Goal: Information Seeking & Learning: Learn about a topic

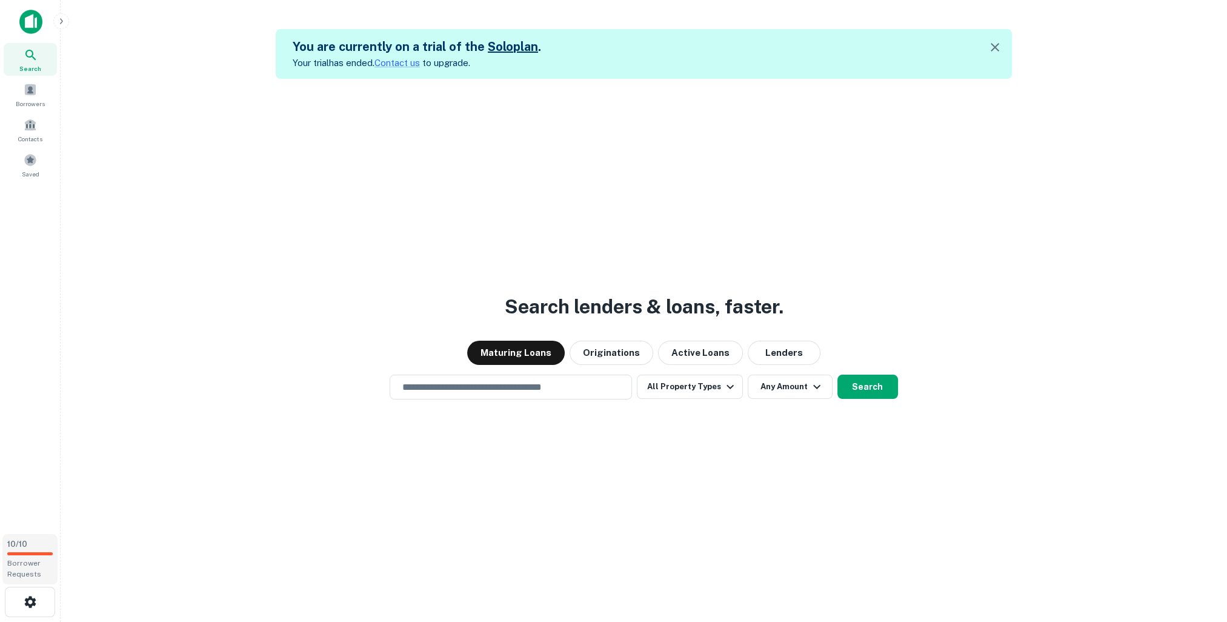
click at [20, 569] on div "Borrower Requests" at bounding box center [29, 568] width 45 height 22
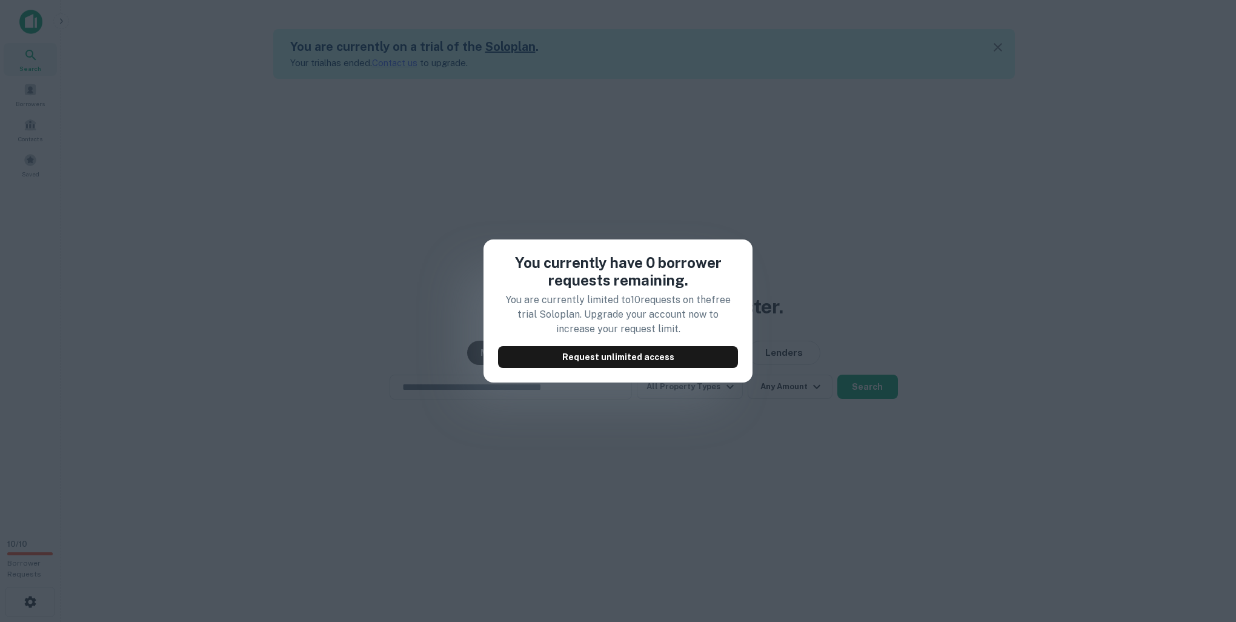
click at [619, 433] on div "You currently have 0 borrower requests remaining. You are currently limited to …" at bounding box center [618, 311] width 1236 height 622
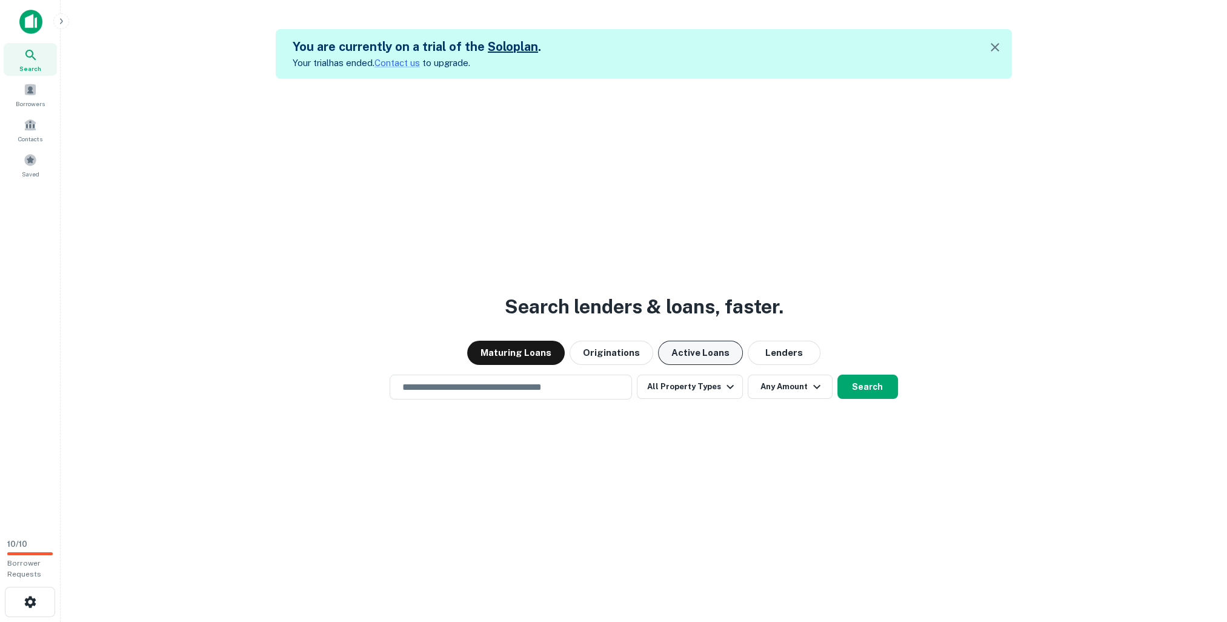
click at [671, 357] on button "Active Loans" at bounding box center [700, 353] width 85 height 24
click at [626, 361] on button "Originations" at bounding box center [612, 353] width 84 height 24
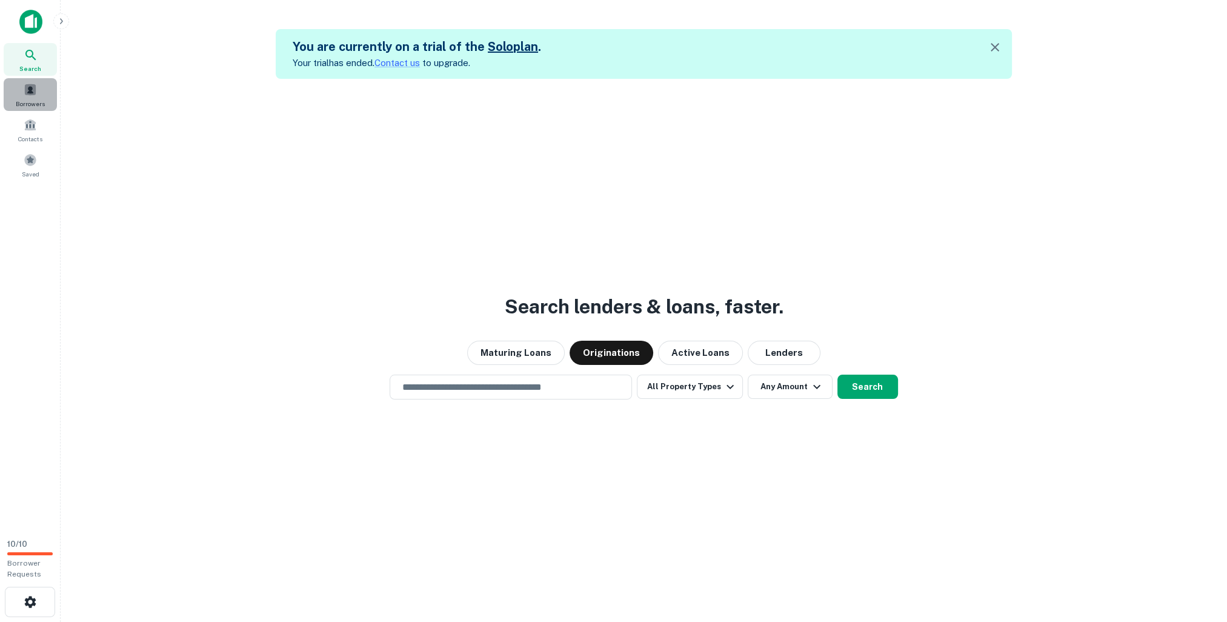
click at [24, 102] on span "Borrowers" at bounding box center [30, 104] width 29 height 10
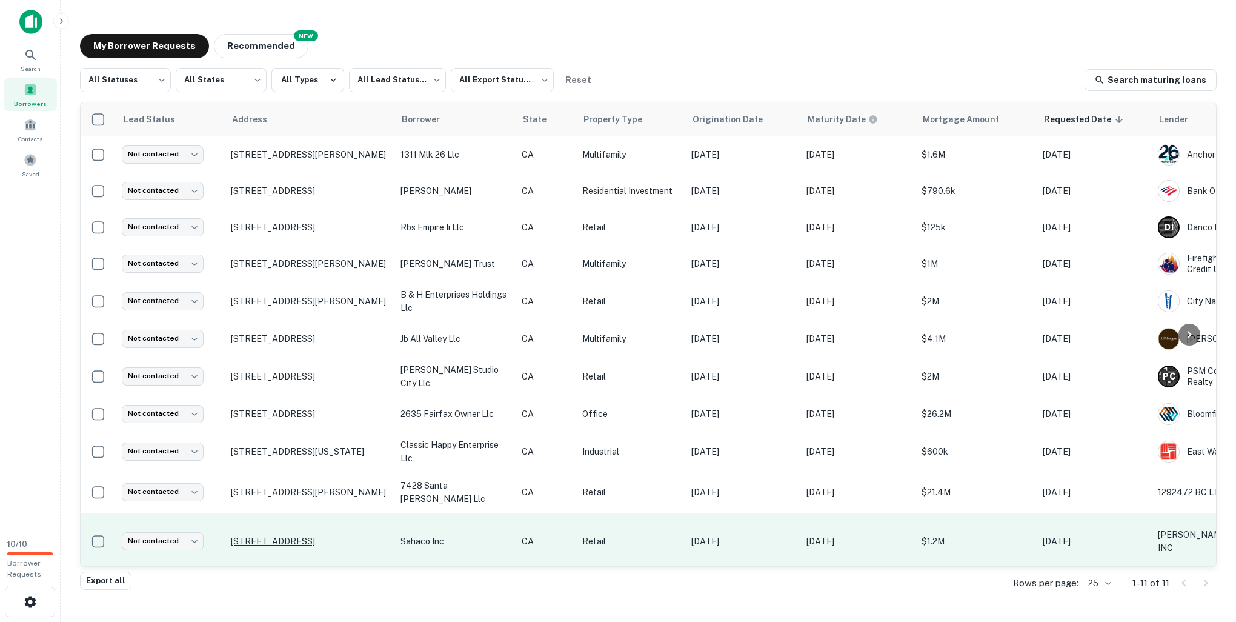
click at [342, 536] on p "[STREET_ADDRESS]" at bounding box center [310, 541] width 158 height 11
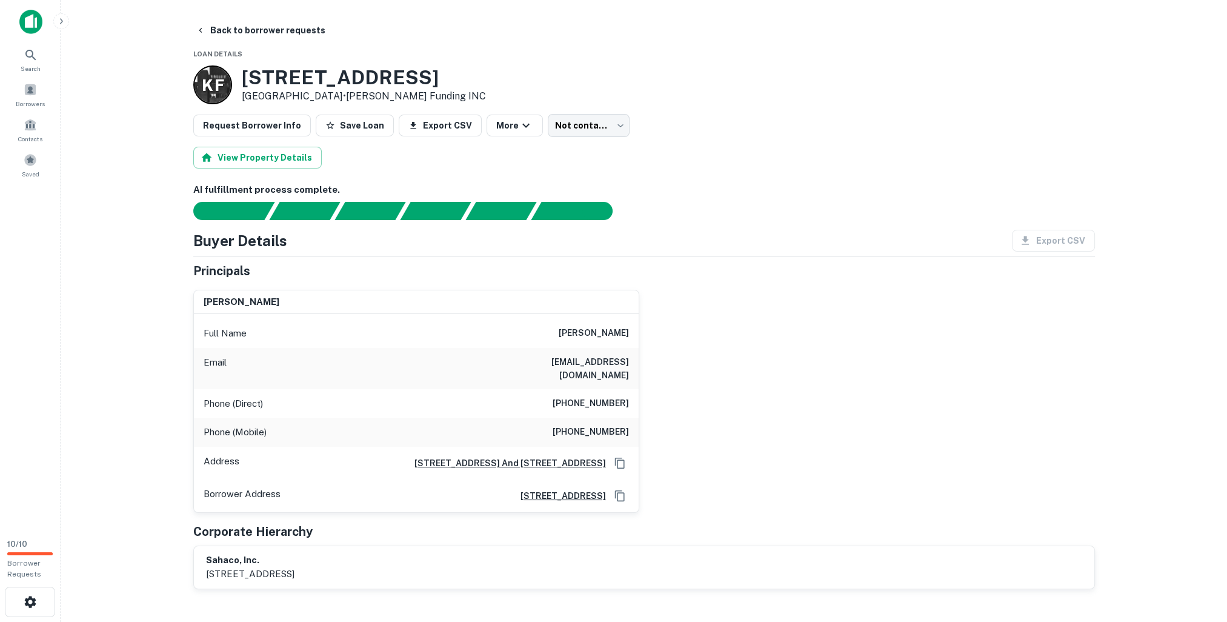
scroll to position [323, 0]
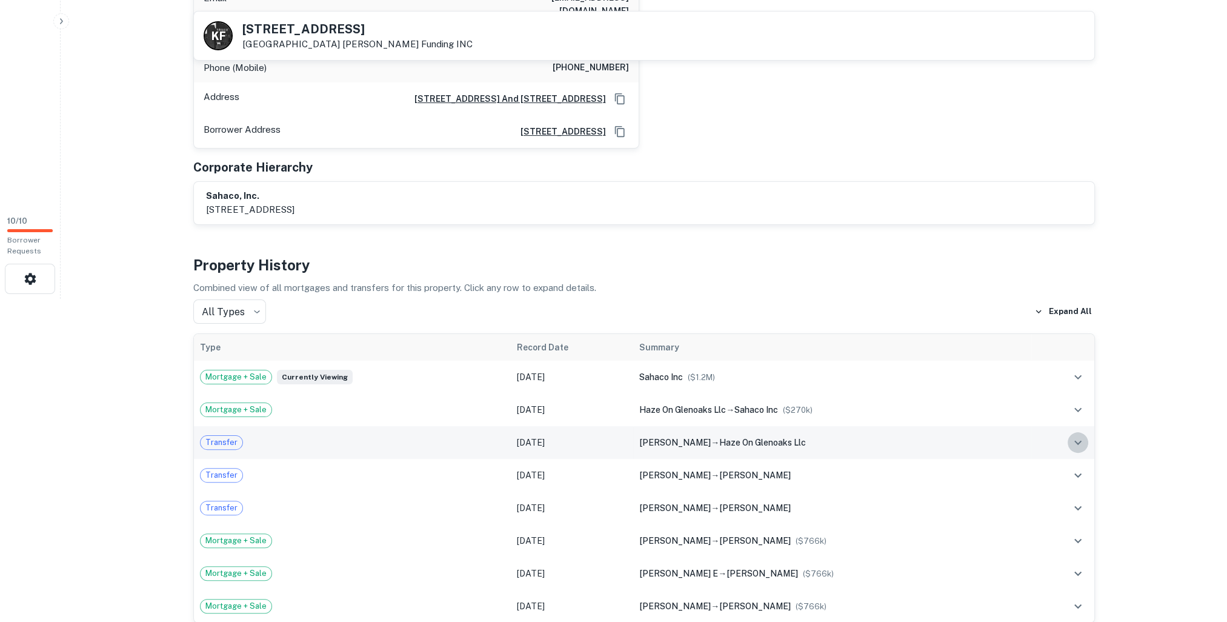
click at [1083, 435] on icon "expand row" at bounding box center [1078, 442] width 15 height 15
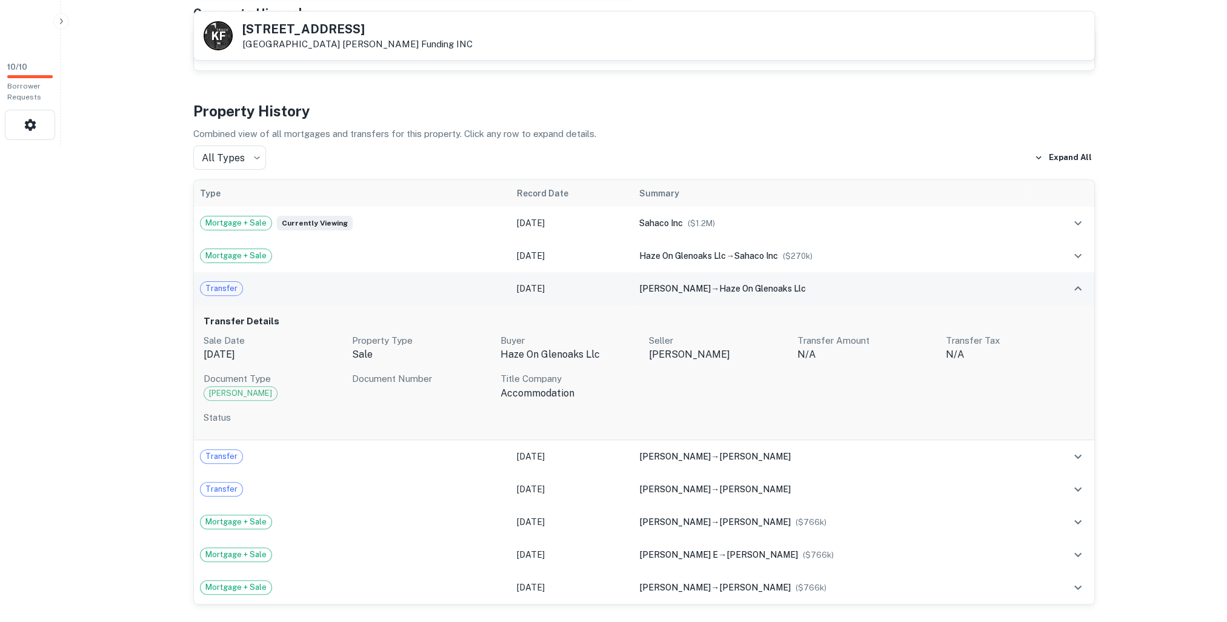
scroll to position [485, 0]
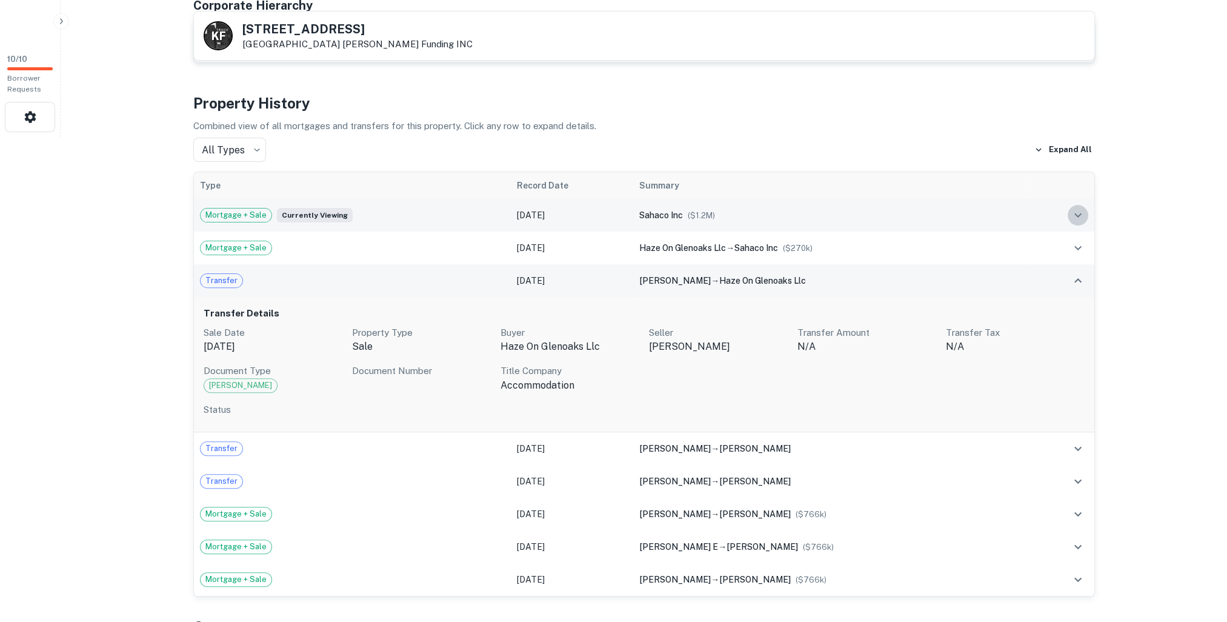
click at [1079, 213] on icon "expand row" at bounding box center [1077, 215] width 7 height 4
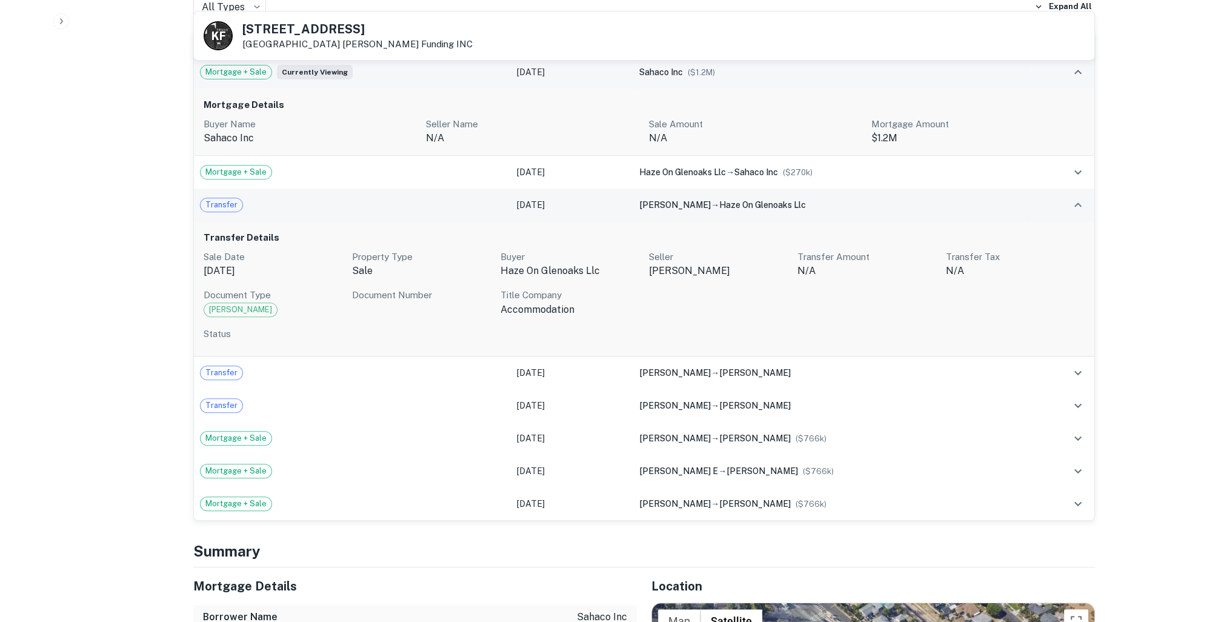
scroll to position [625, 0]
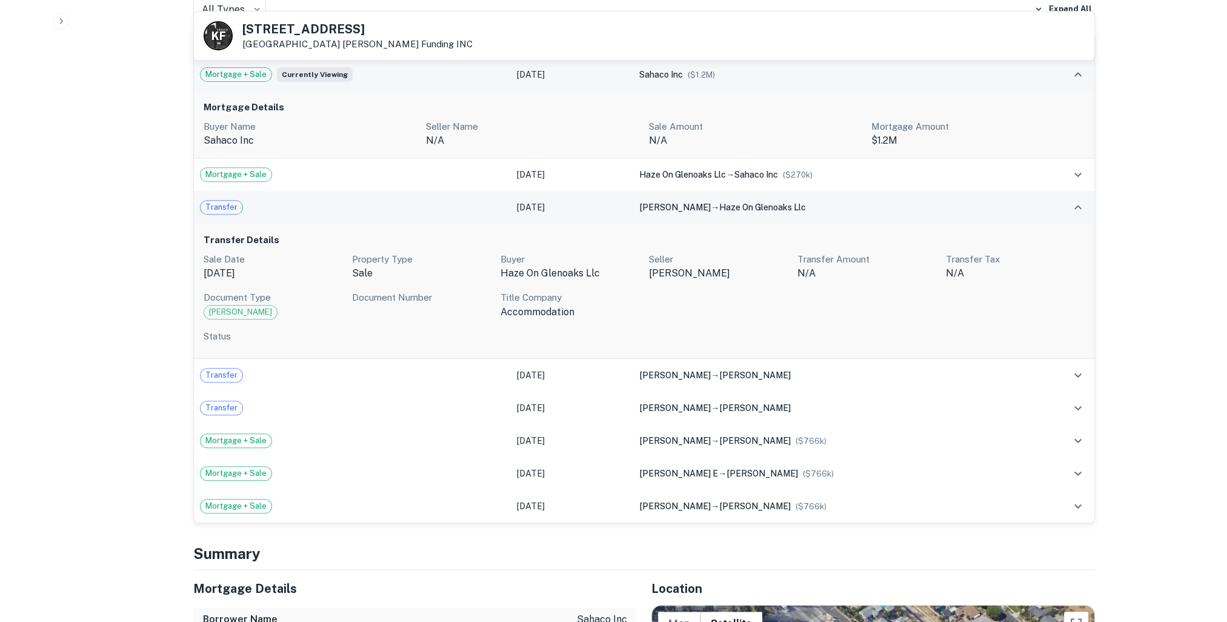
click at [1083, 200] on icon "expand row" at bounding box center [1078, 207] width 15 height 15
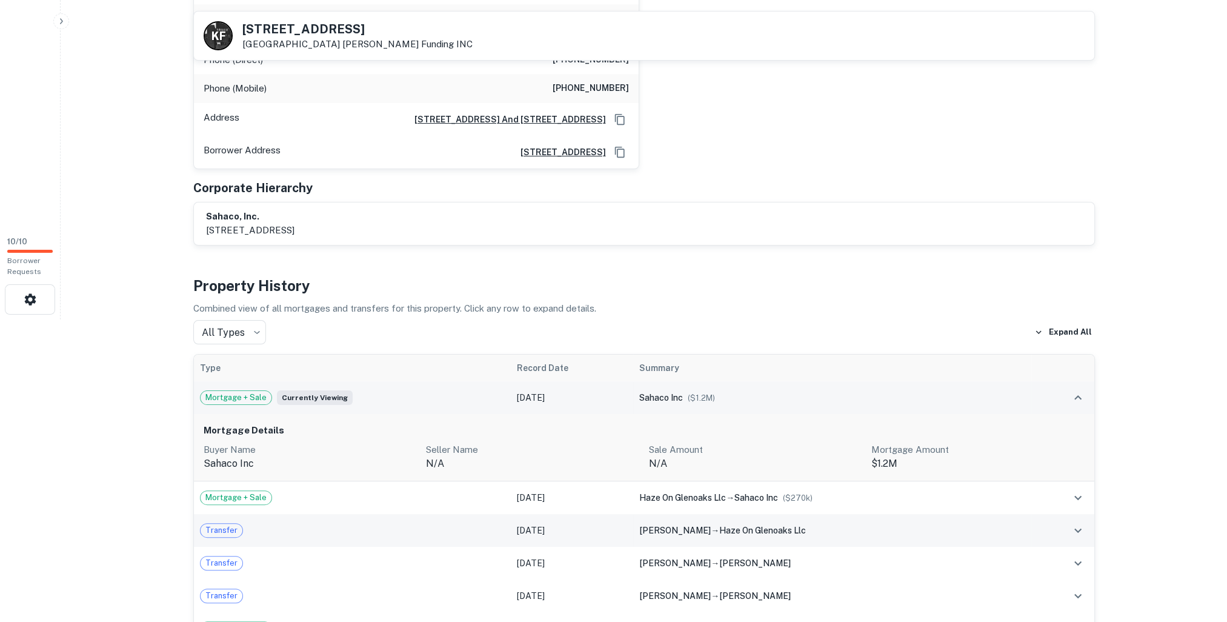
scroll to position [464, 0]
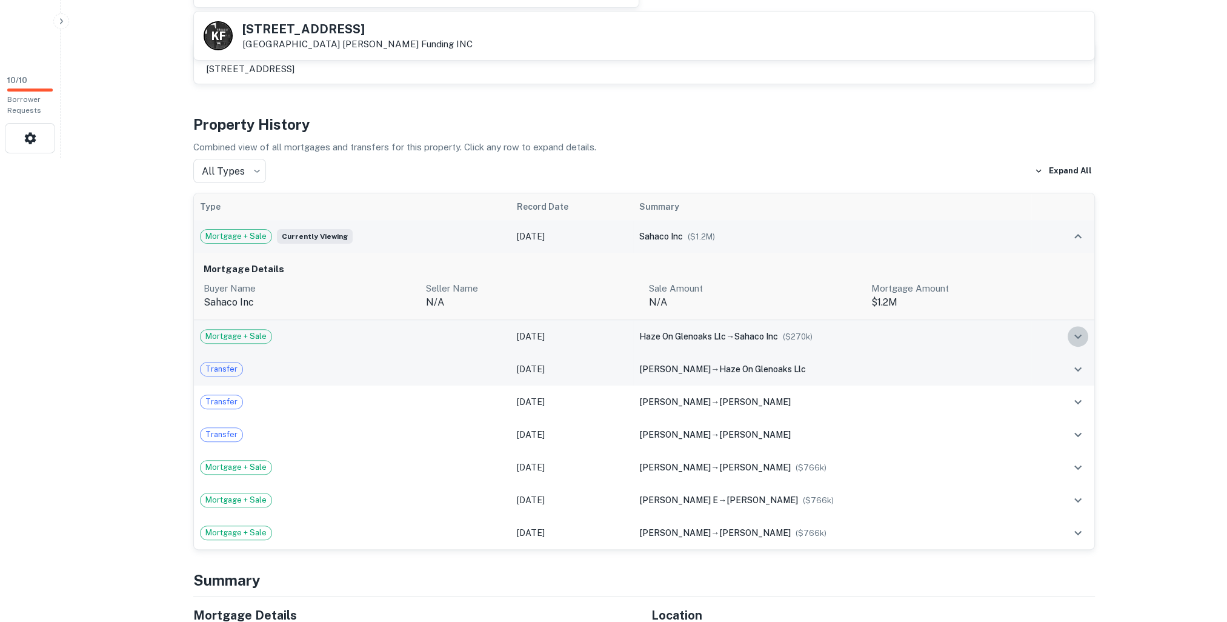
click at [1078, 329] on icon "expand row" at bounding box center [1078, 336] width 15 height 15
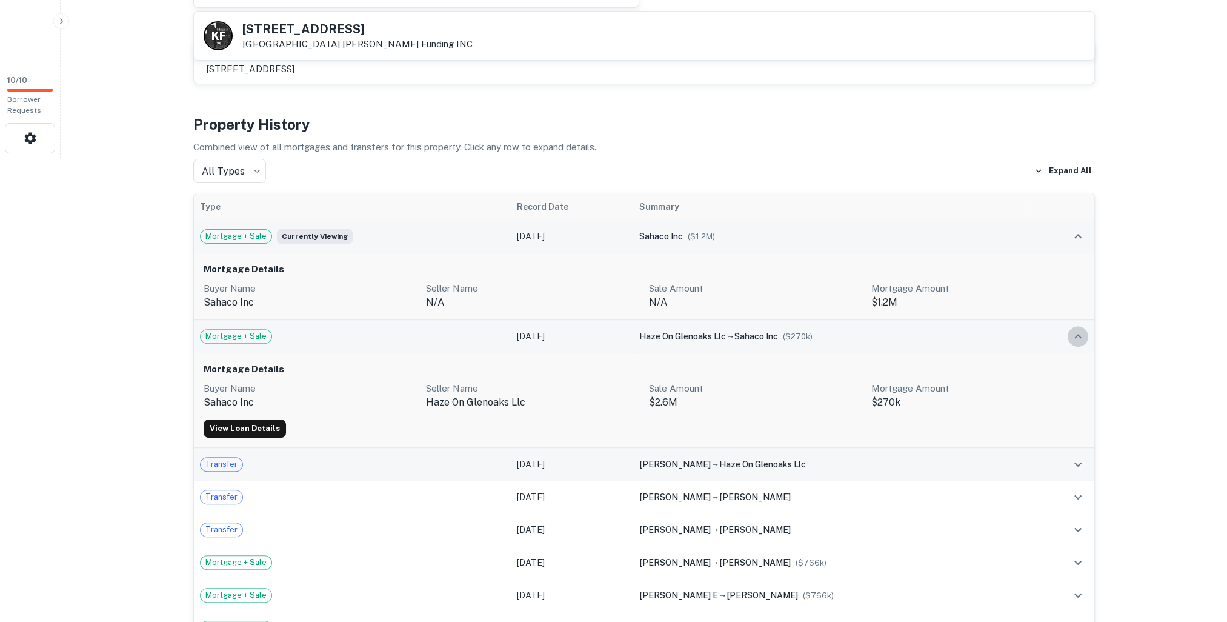
click at [1078, 329] on icon "expand row" at bounding box center [1078, 336] width 15 height 15
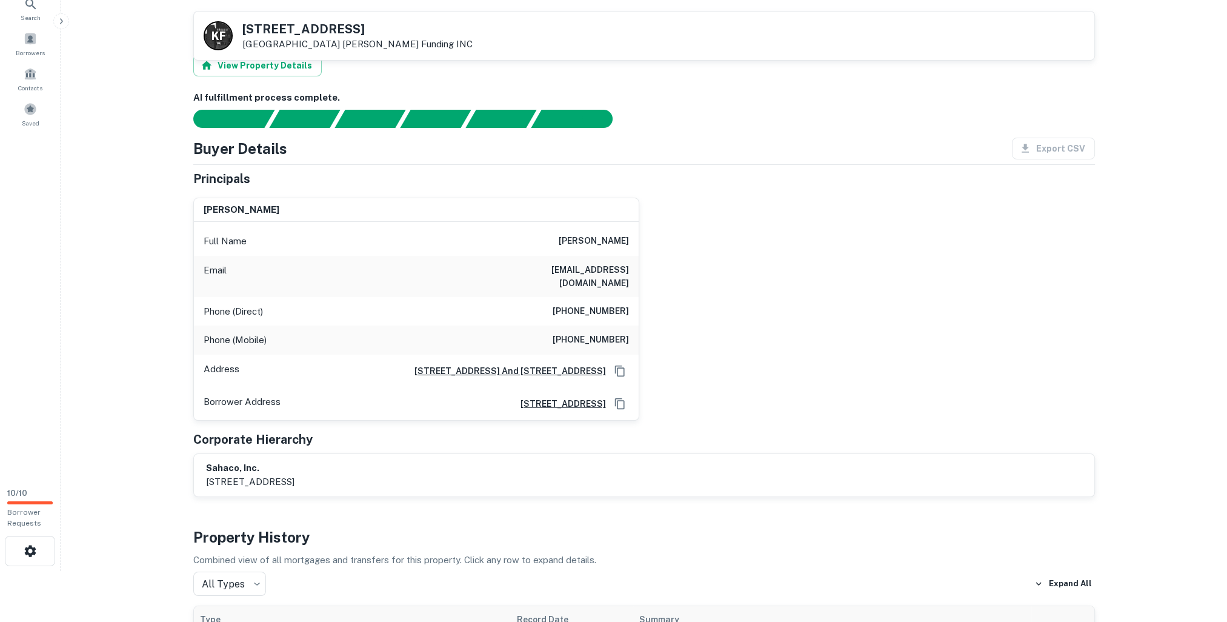
scroll to position [0, 0]
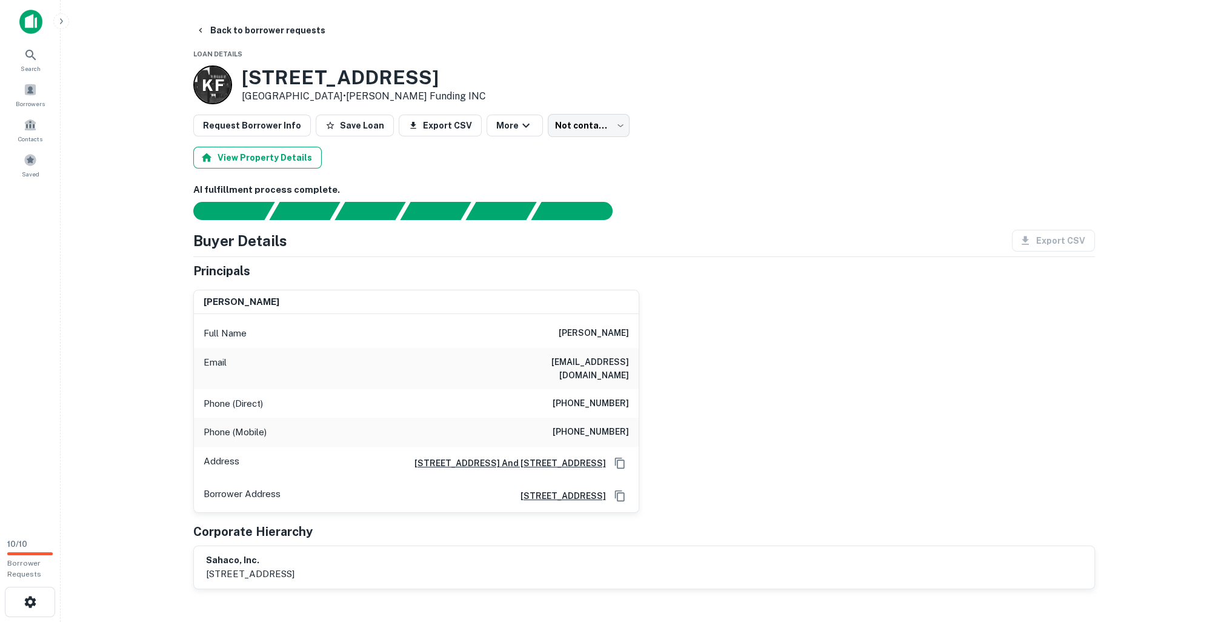
click at [281, 156] on button "View Property Details" at bounding box center [257, 158] width 128 height 22
